Goal: Find specific page/section: Find specific page/section

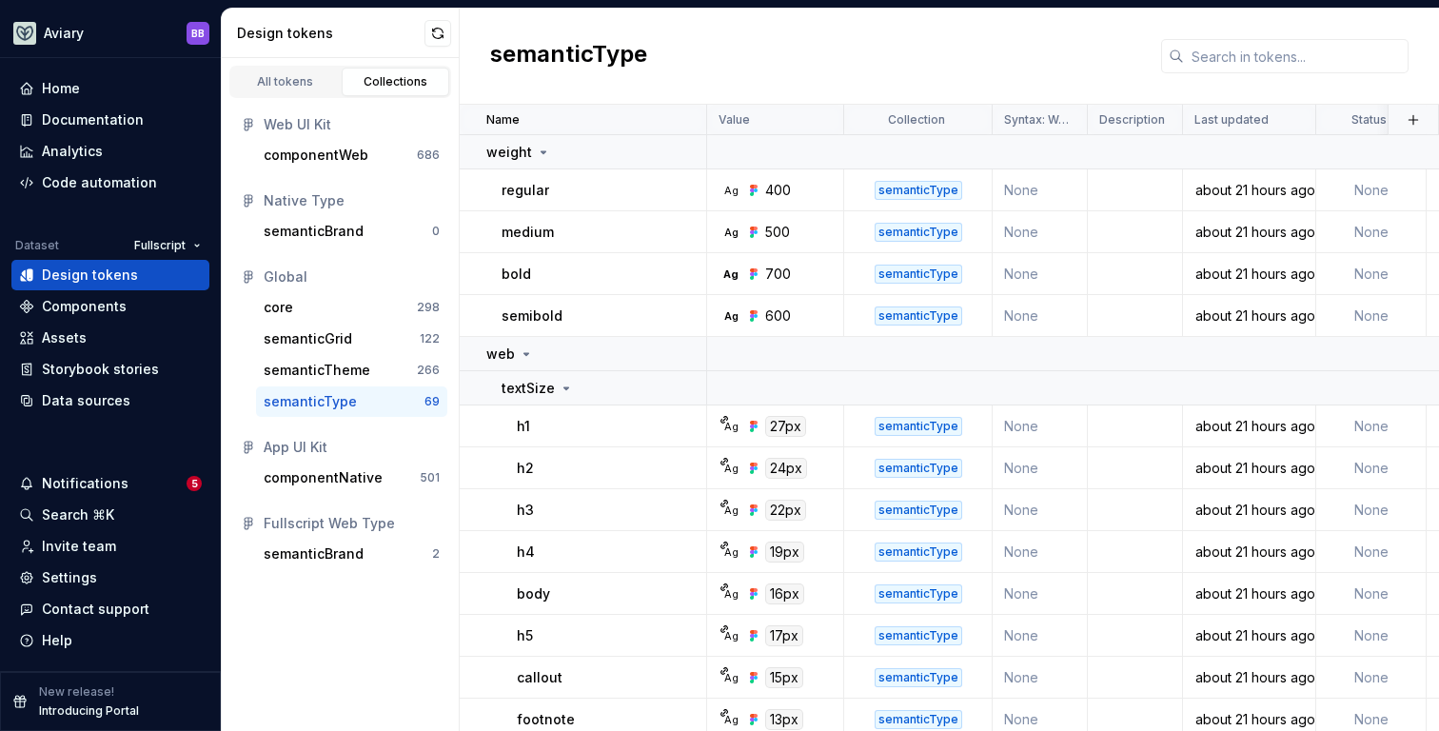
click at [765, 69] on div "semanticType" at bounding box center [949, 57] width 979 height 96
click at [535, 57] on h2 "semanticType" at bounding box center [568, 56] width 157 height 34
click at [621, 57] on h2 "semanticType" at bounding box center [568, 56] width 157 height 34
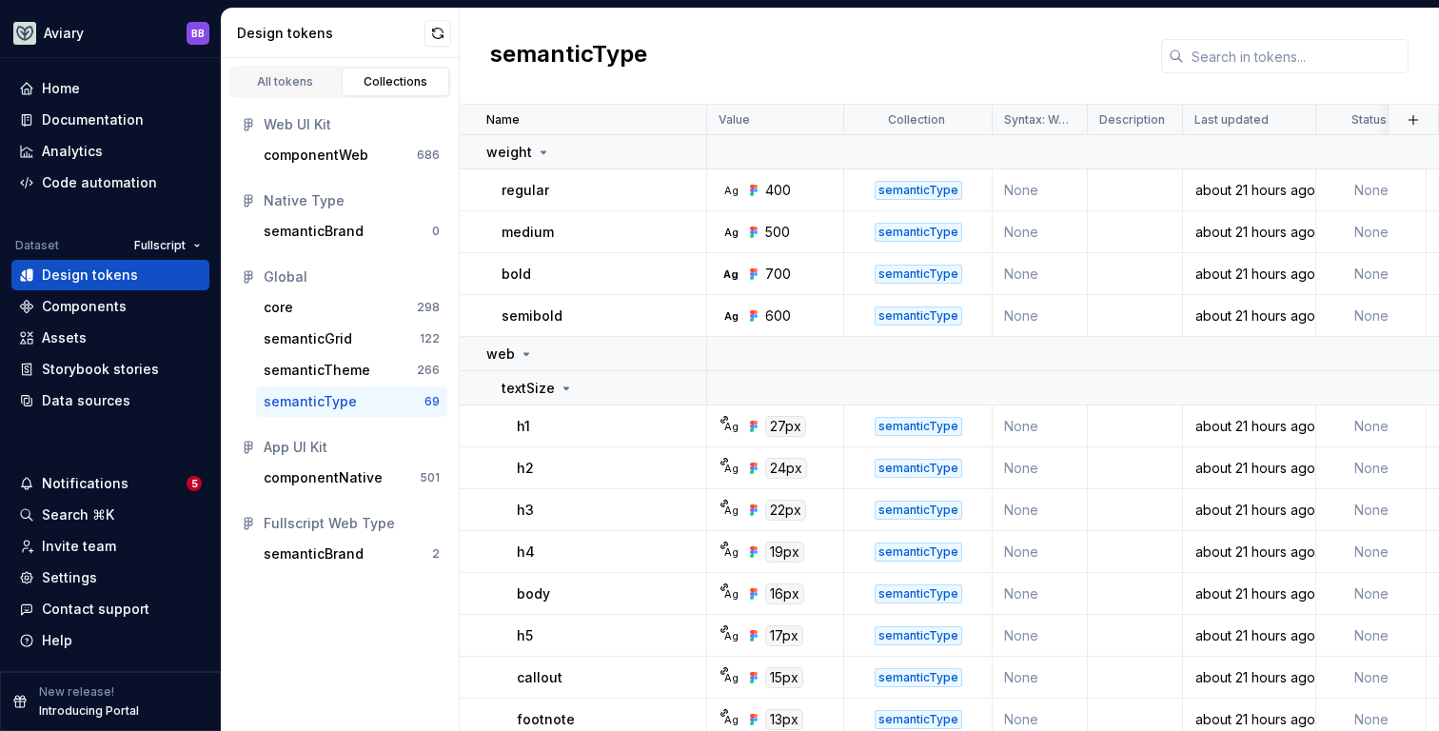
click at [656, 57] on div "semanticType" at bounding box center [949, 57] width 979 height 96
click at [523, 349] on icon at bounding box center [526, 353] width 15 height 15
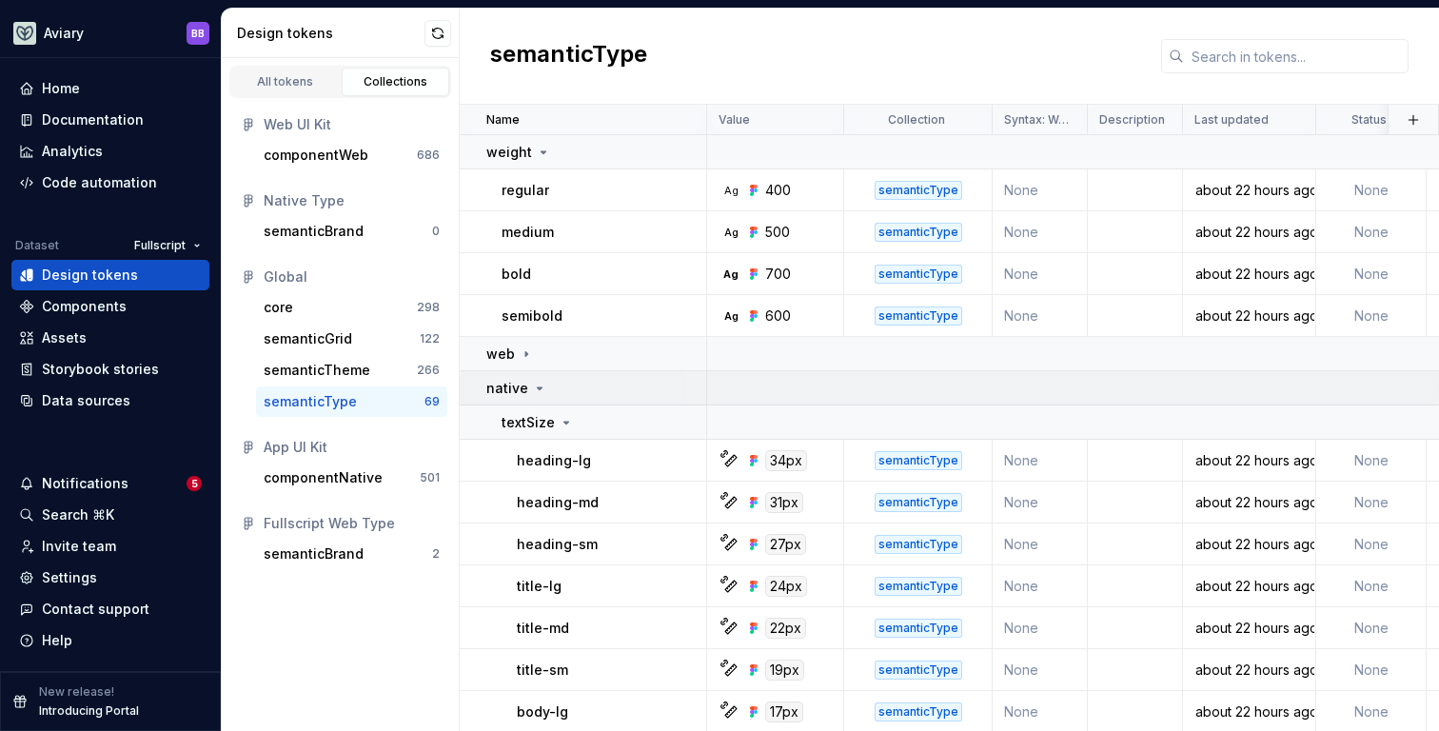
click at [538, 388] on icon at bounding box center [540, 388] width 5 height 2
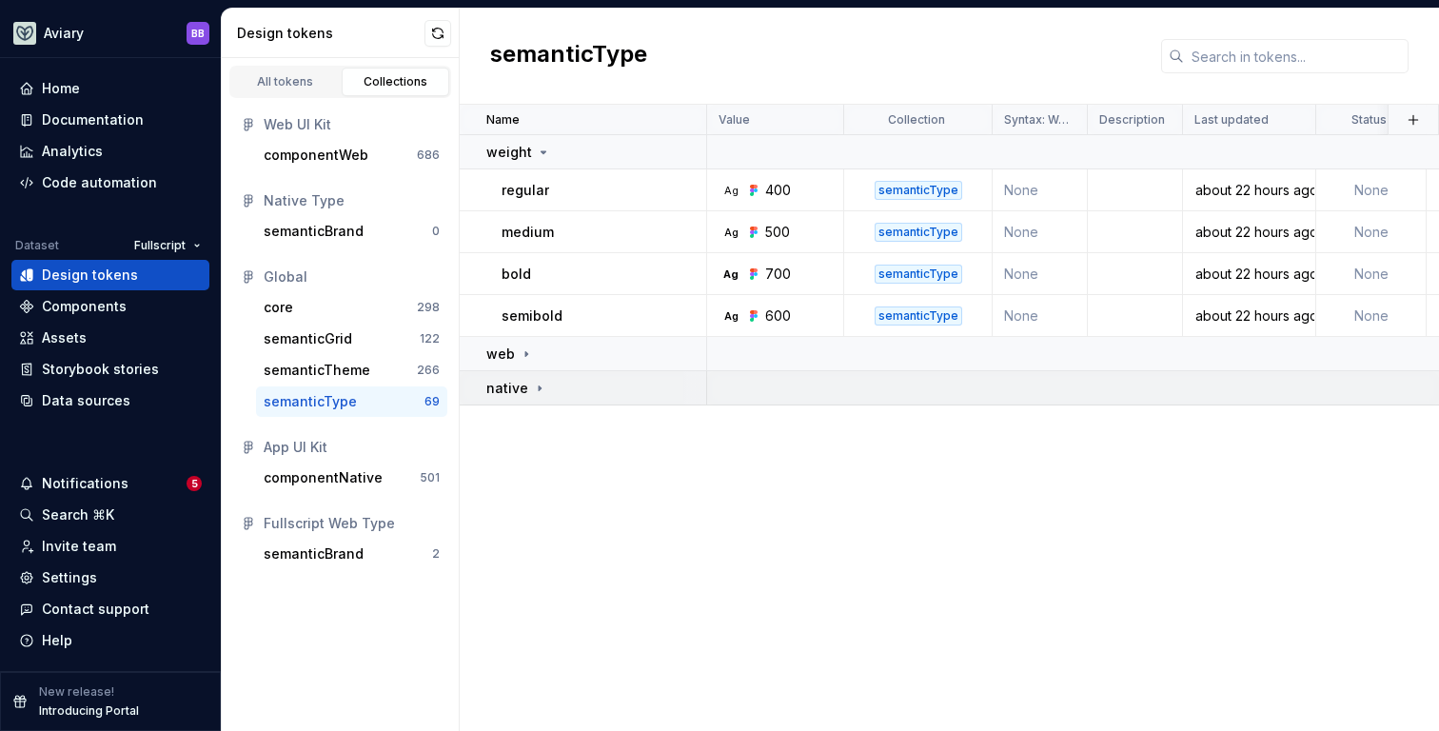
click at [539, 387] on icon at bounding box center [540, 387] width 2 height 5
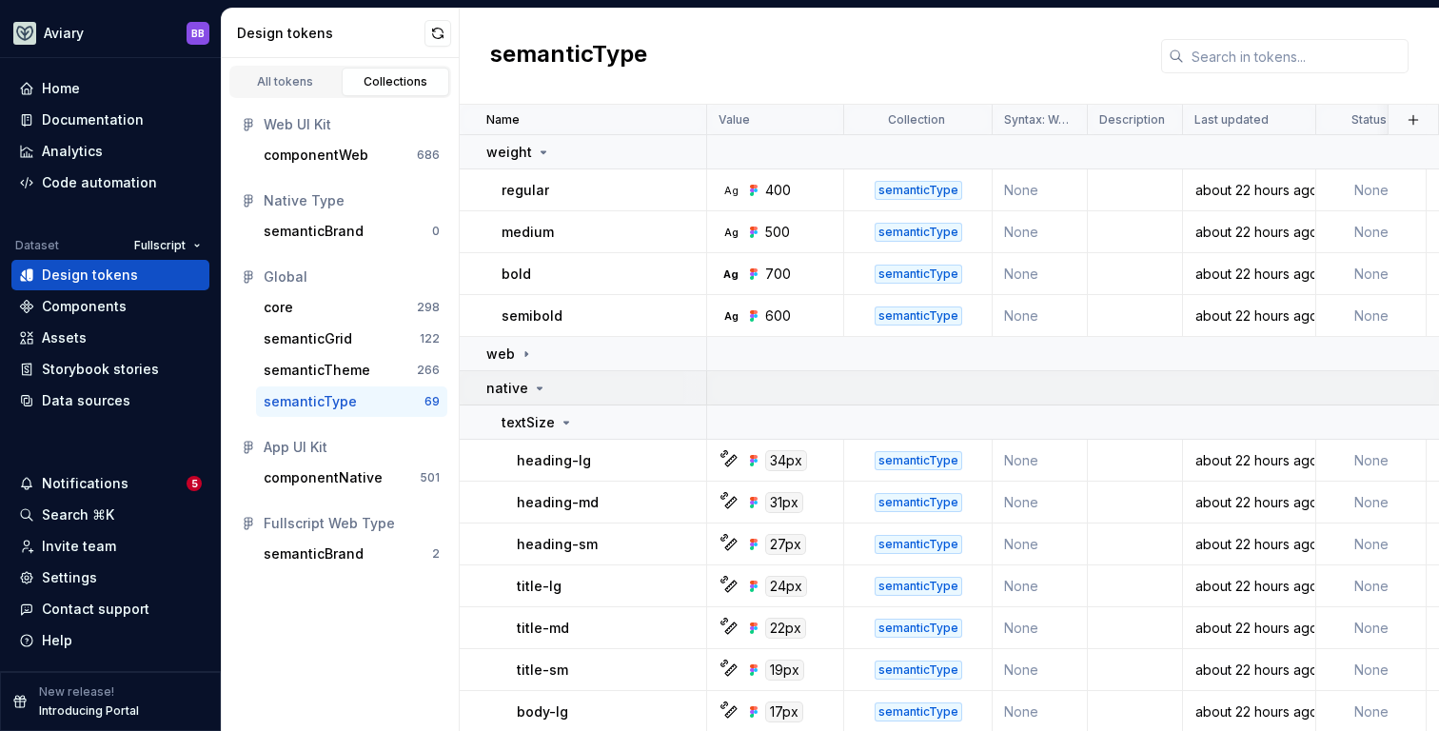
click at [538, 387] on icon at bounding box center [540, 388] width 5 height 2
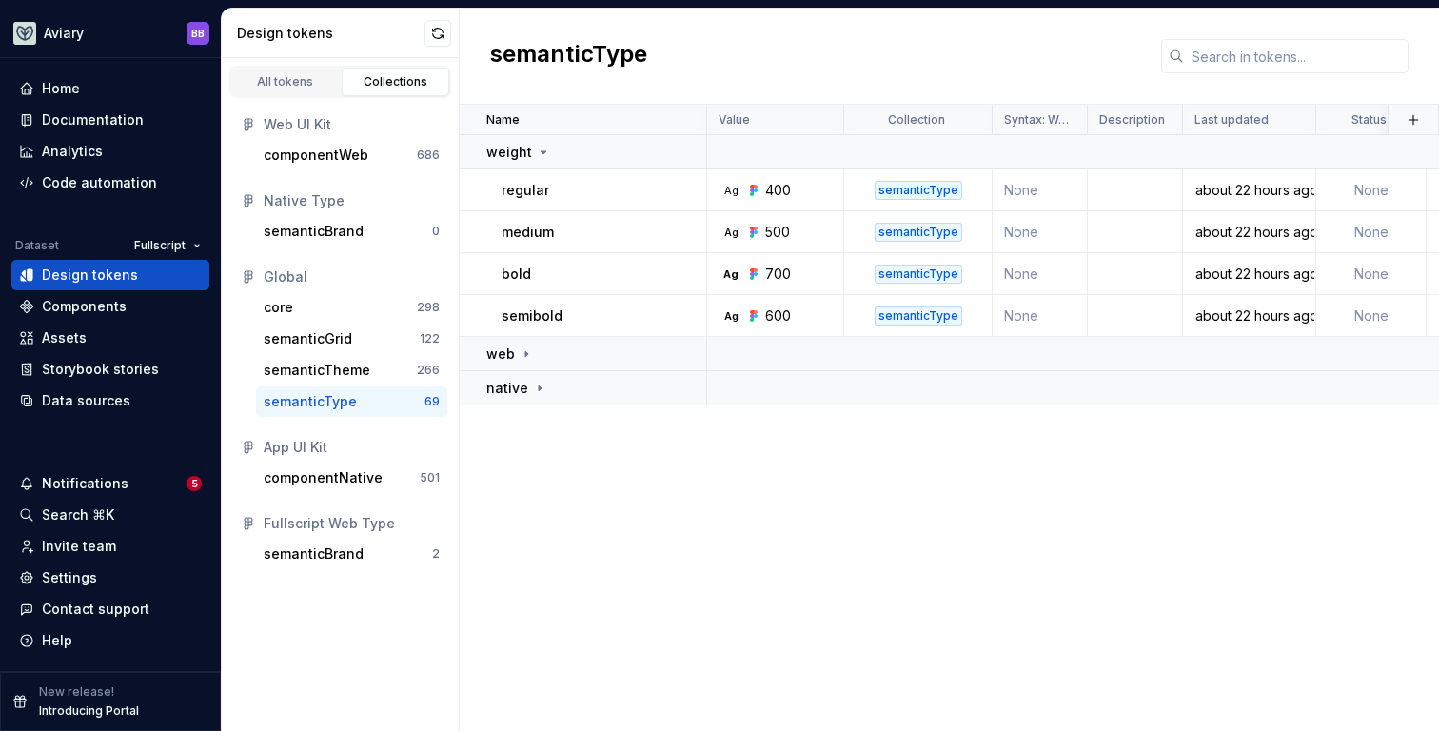
click at [516, 469] on div "Name Value Collection Syntax: Web Description Last updated Status weight regula…" at bounding box center [949, 418] width 979 height 626
click at [542, 143] on div "weight" at bounding box center [518, 152] width 65 height 19
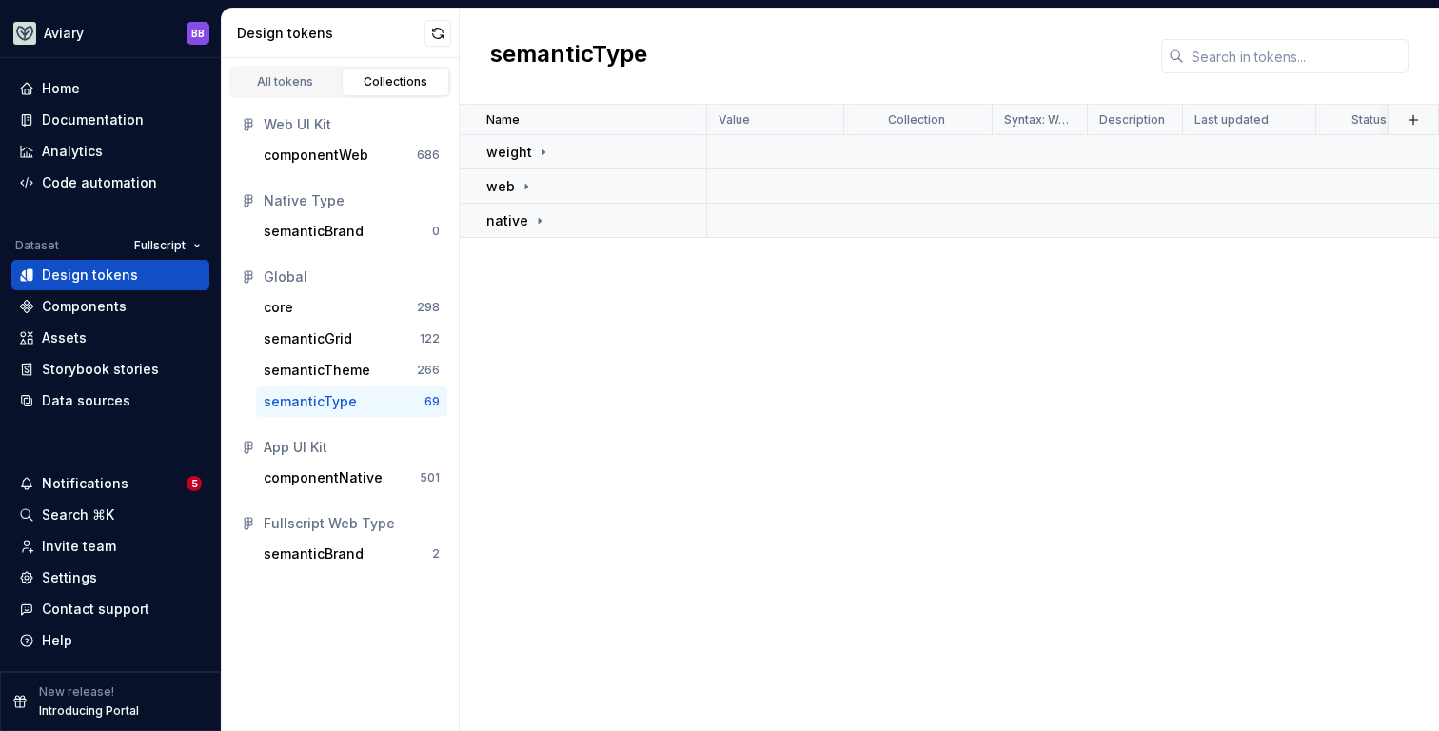
click at [643, 336] on div "Name Value Collection Syntax: Web Description Last updated Status weight web na…" at bounding box center [949, 418] width 979 height 626
click at [520, 185] on icon at bounding box center [526, 186] width 15 height 15
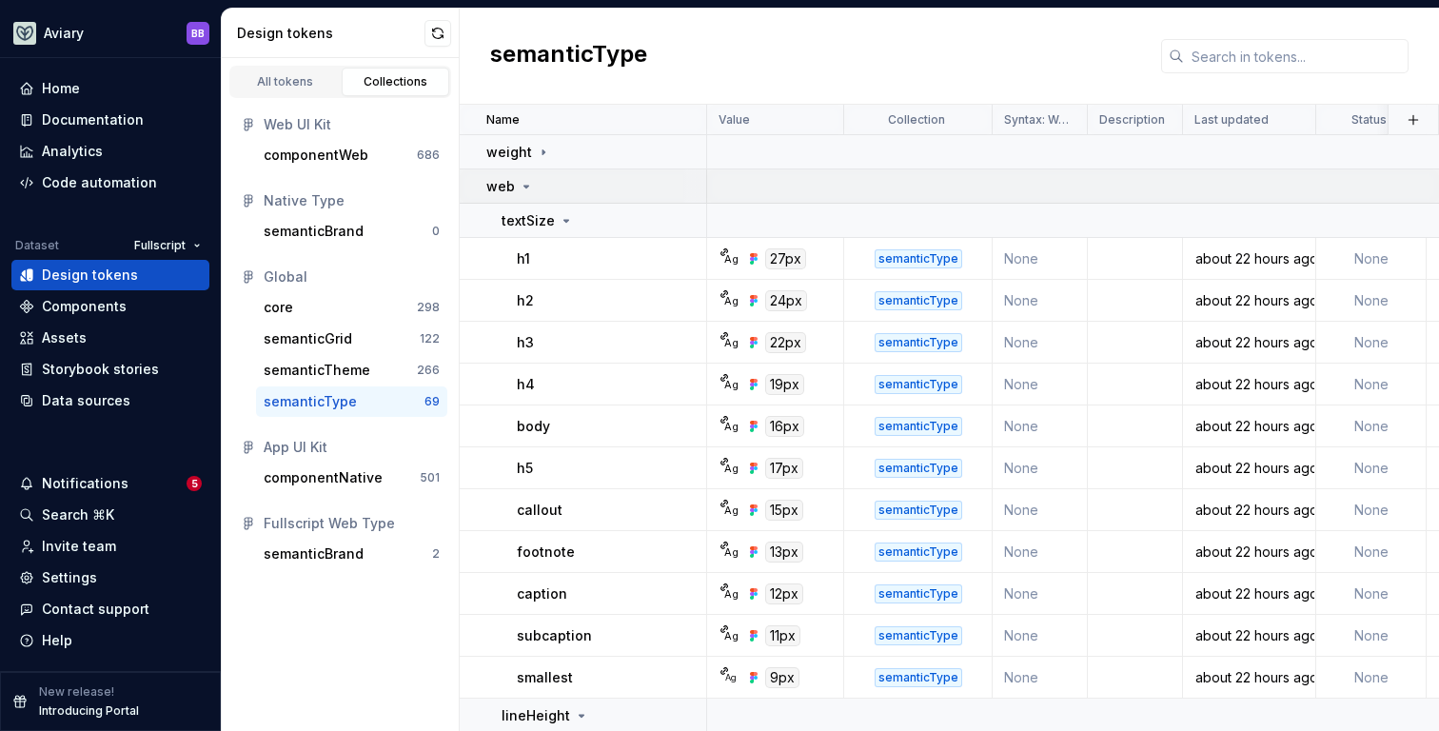
click at [524, 186] on icon at bounding box center [526, 187] width 5 height 2
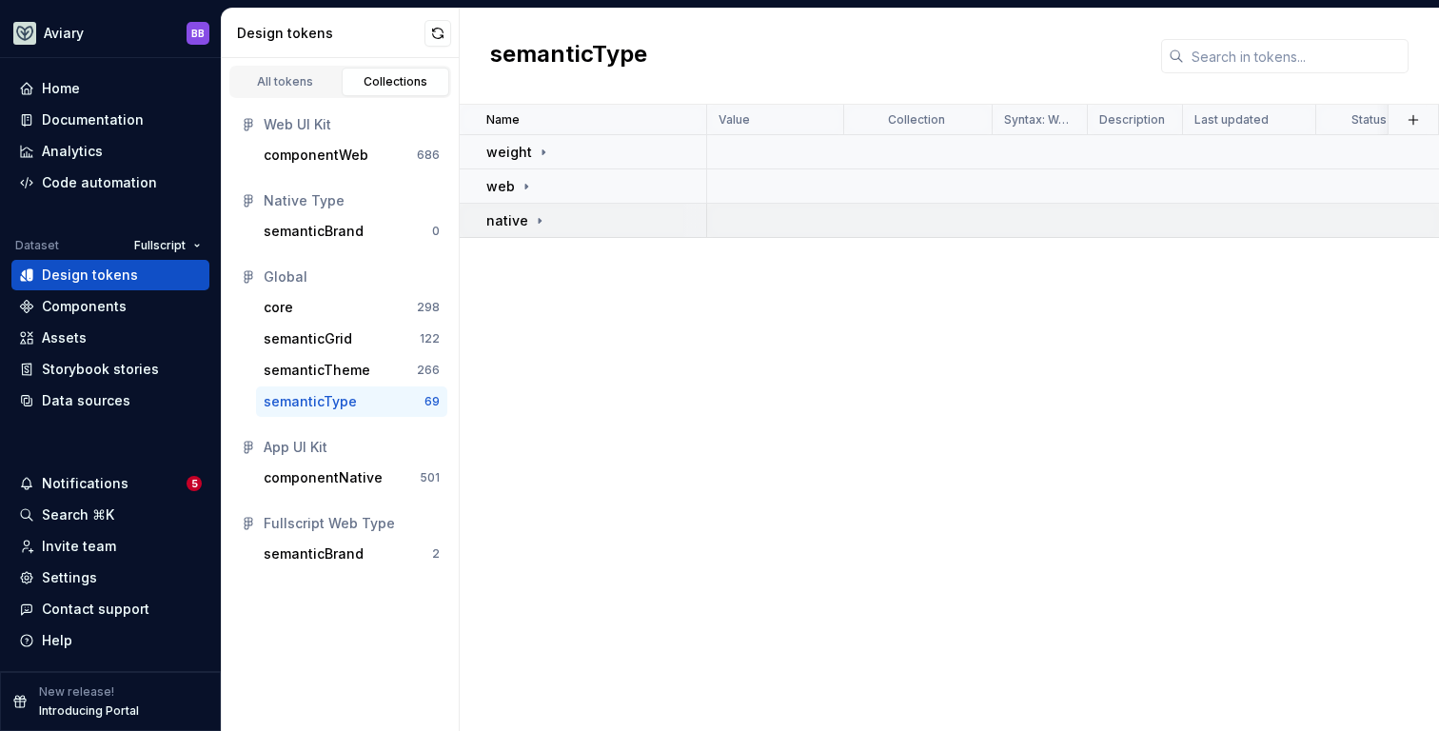
click at [539, 222] on icon at bounding box center [540, 220] width 2 height 5
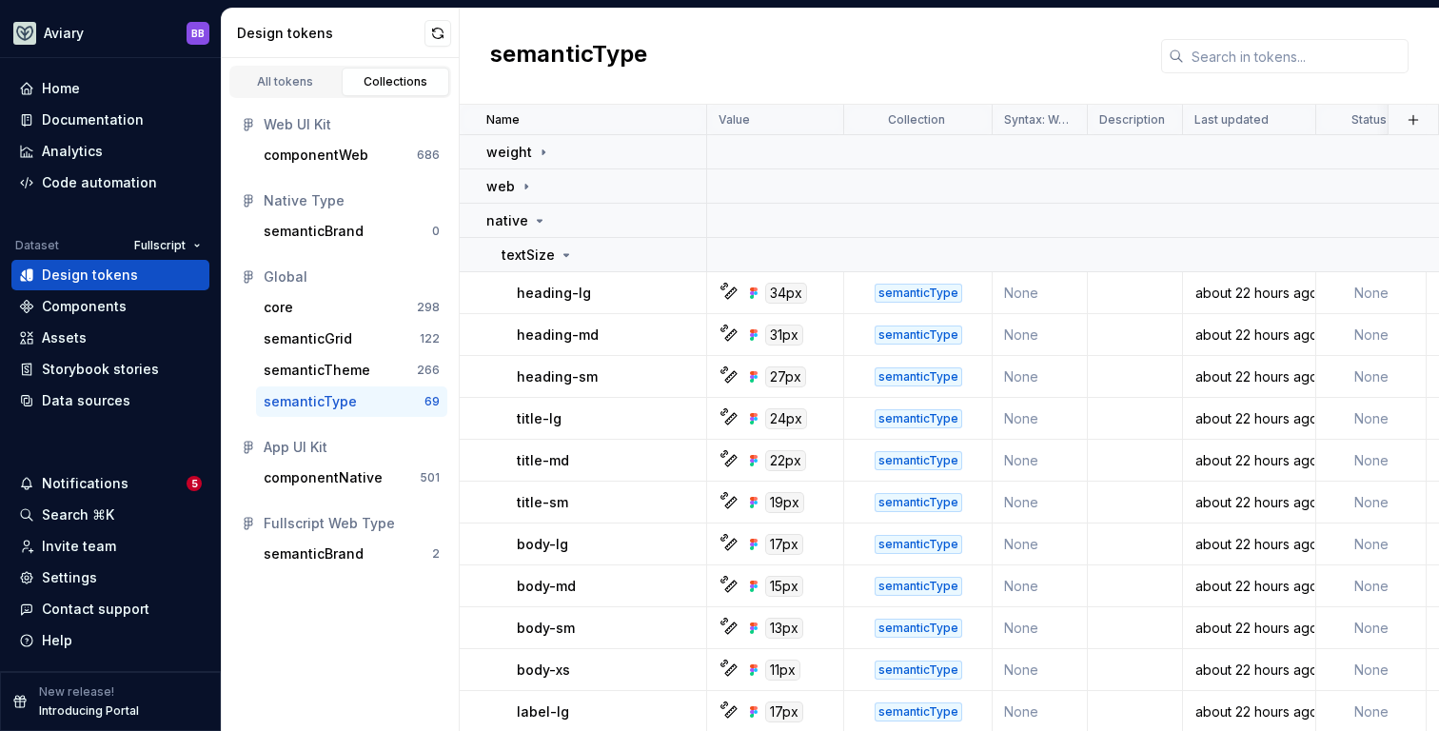
click at [798, 14] on div "semanticType" at bounding box center [949, 57] width 979 height 96
